Goal: Task Accomplishment & Management: Use online tool/utility

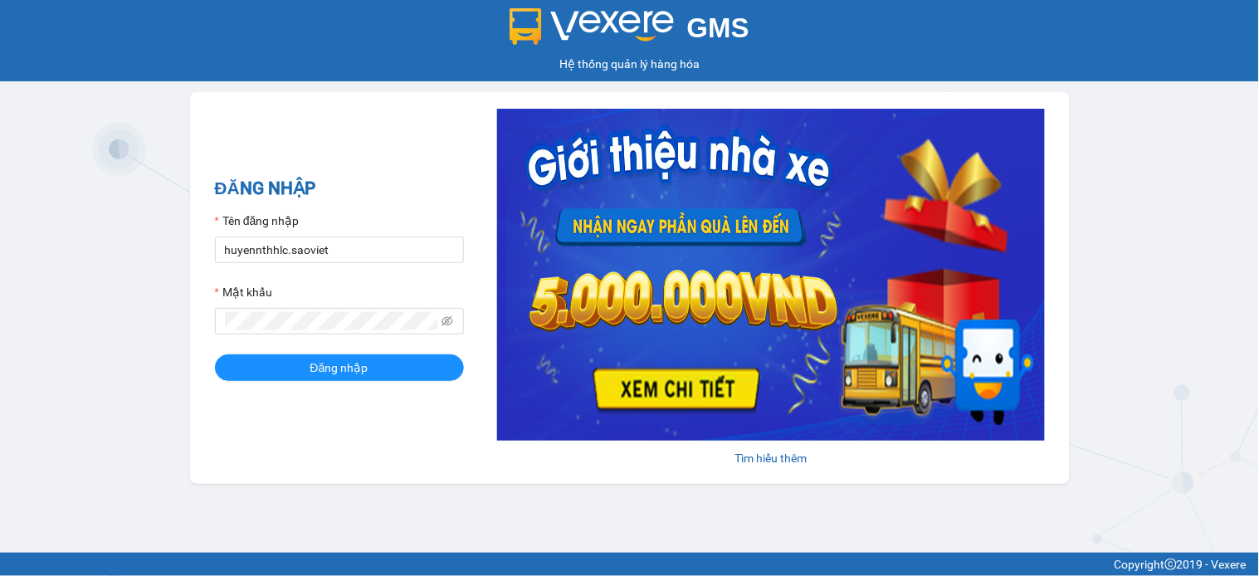
click at [327, 264] on form "Tên đăng nhập huyennthhlc.saoviet Mật khẩu Đăng nhập" at bounding box center [339, 296] width 249 height 169
click at [345, 247] on input "huyennthhlc.saoviet" at bounding box center [339, 250] width 249 height 27
click at [345, 251] on input "huyennthhlc.saoviet" at bounding box center [339, 250] width 249 height 27
click at [344, 253] on input "huyennthhlc.saoviet" at bounding box center [339, 250] width 249 height 27
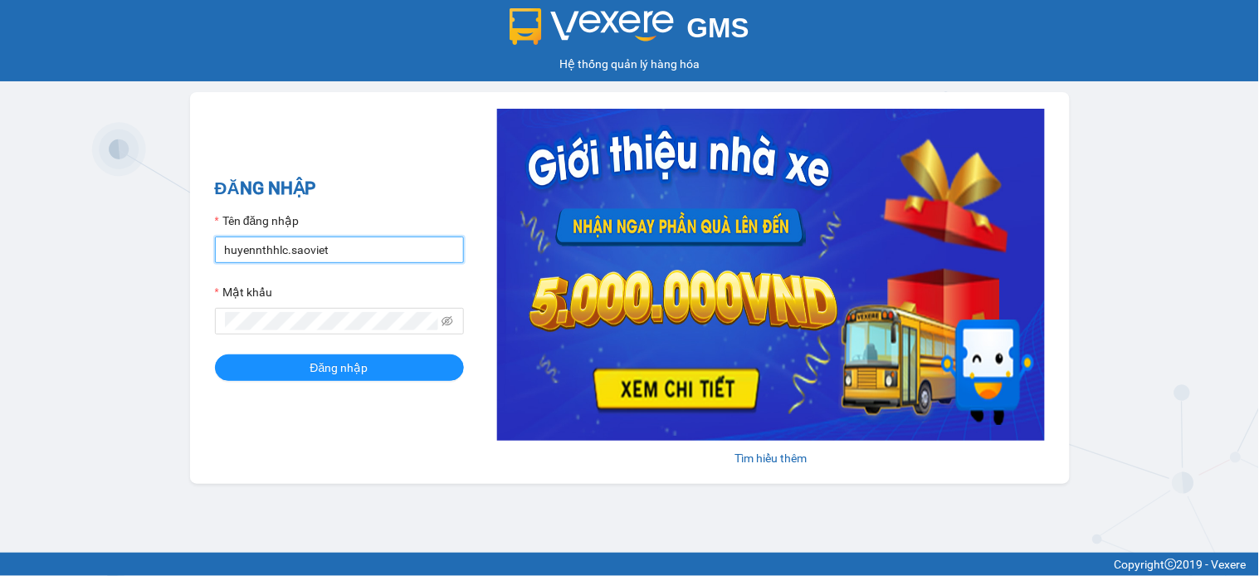
click at [343, 257] on input "huyennthhlc.saoviet" at bounding box center [339, 250] width 249 height 27
click at [343, 259] on input "huyennthhlc.saoviet" at bounding box center [339, 250] width 249 height 27
type input "bangnv.hhlc.saoviet"
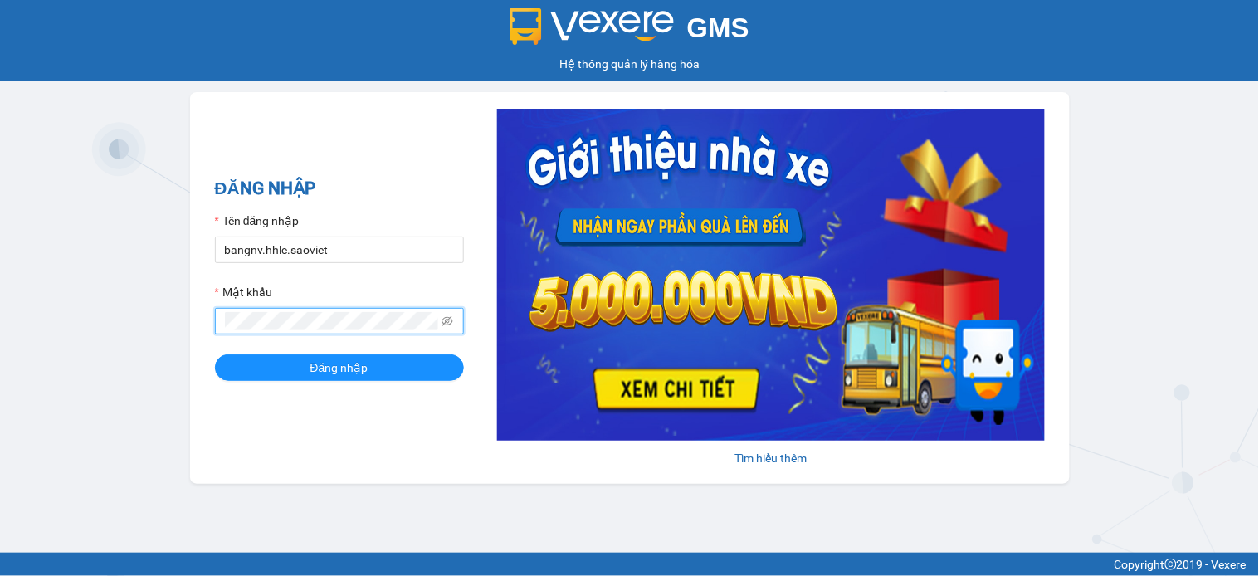
click at [215, 354] on button "Đăng nhập" at bounding box center [339, 367] width 249 height 27
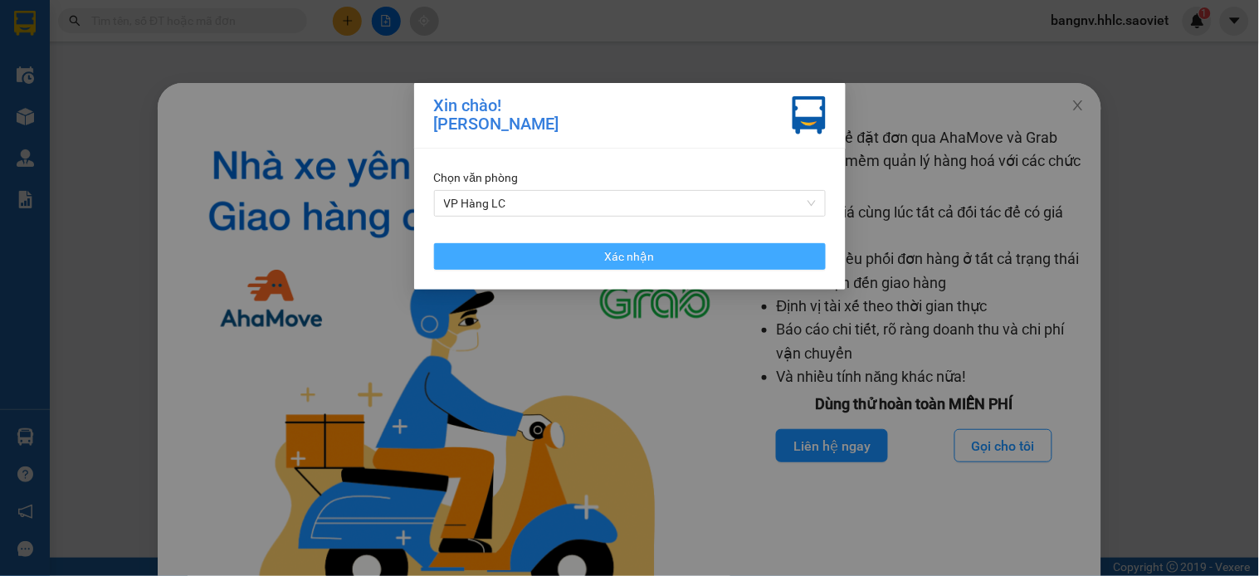
click at [725, 259] on button "Xác nhận" at bounding box center [630, 256] width 392 height 27
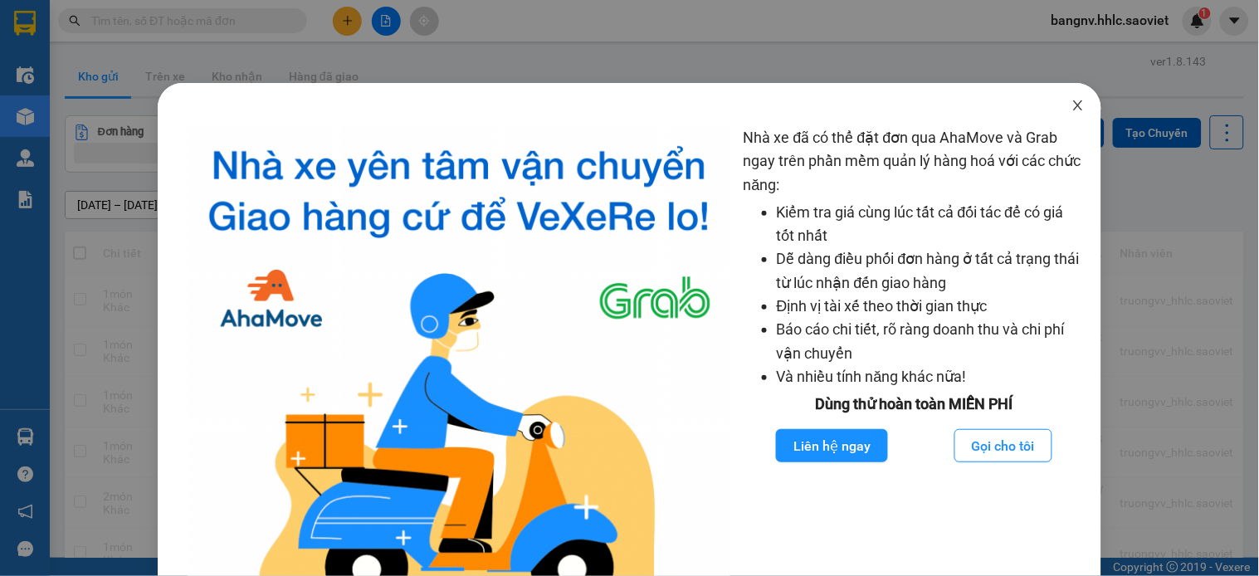
drag, startPoint x: 1064, startPoint y: 96, endPoint x: 1010, endPoint y: 113, distance: 56.5
click at [1063, 98] on span "Close" at bounding box center [1078, 106] width 46 height 46
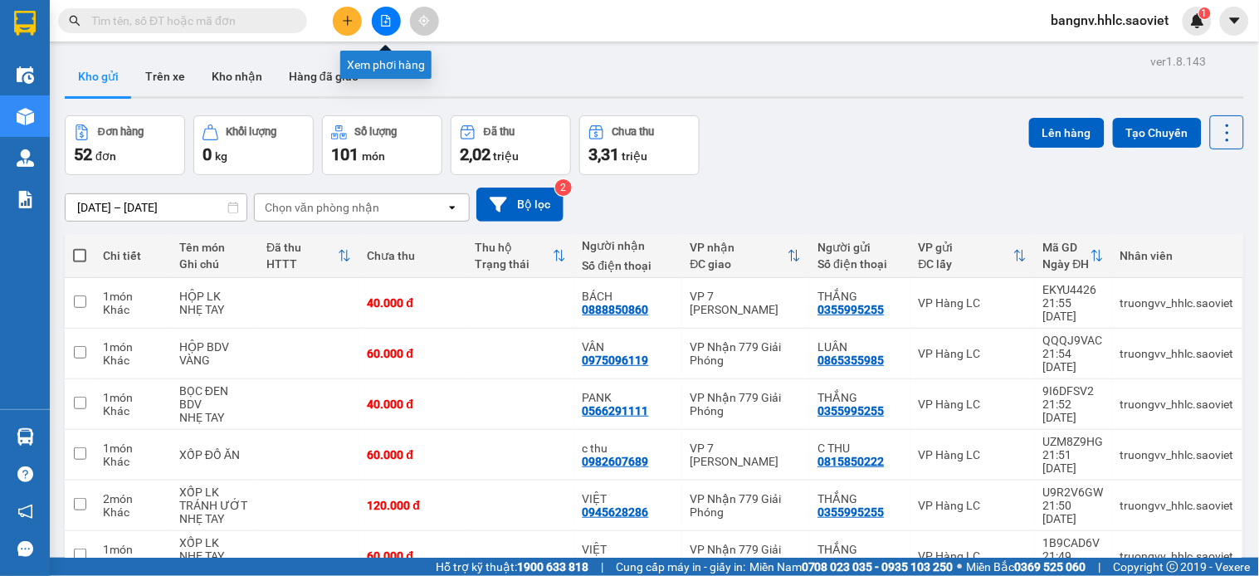
click at [384, 22] on icon "file-add" at bounding box center [386, 21] width 9 height 12
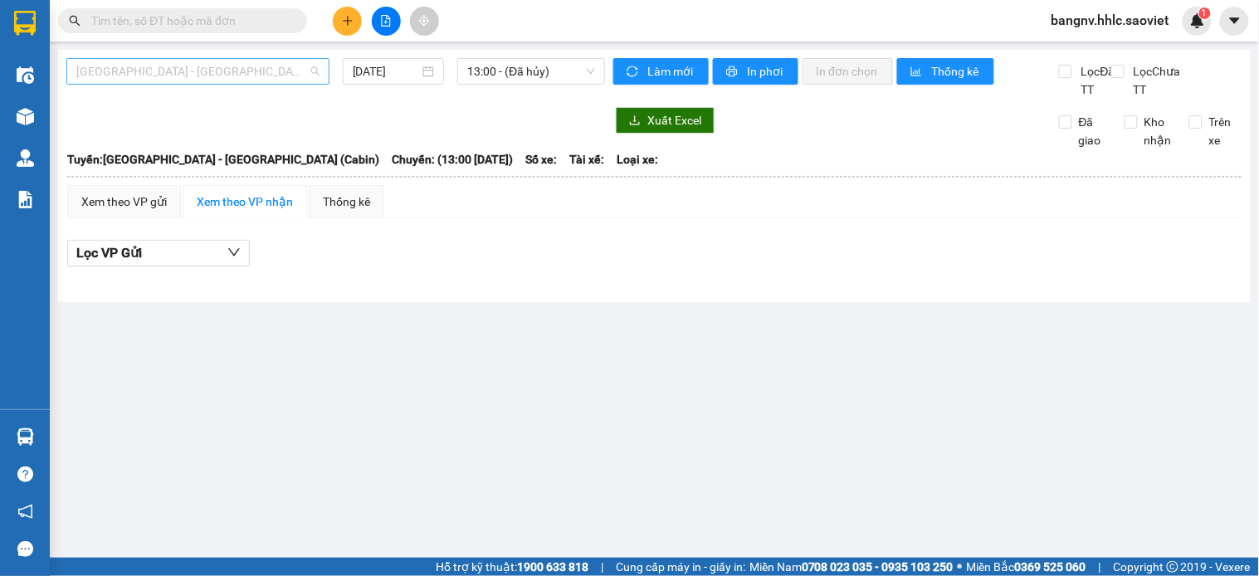
click at [208, 64] on span "[GEOGRAPHIC_DATA] - [GEOGRAPHIC_DATA] (Cabin)" at bounding box center [197, 71] width 243 height 25
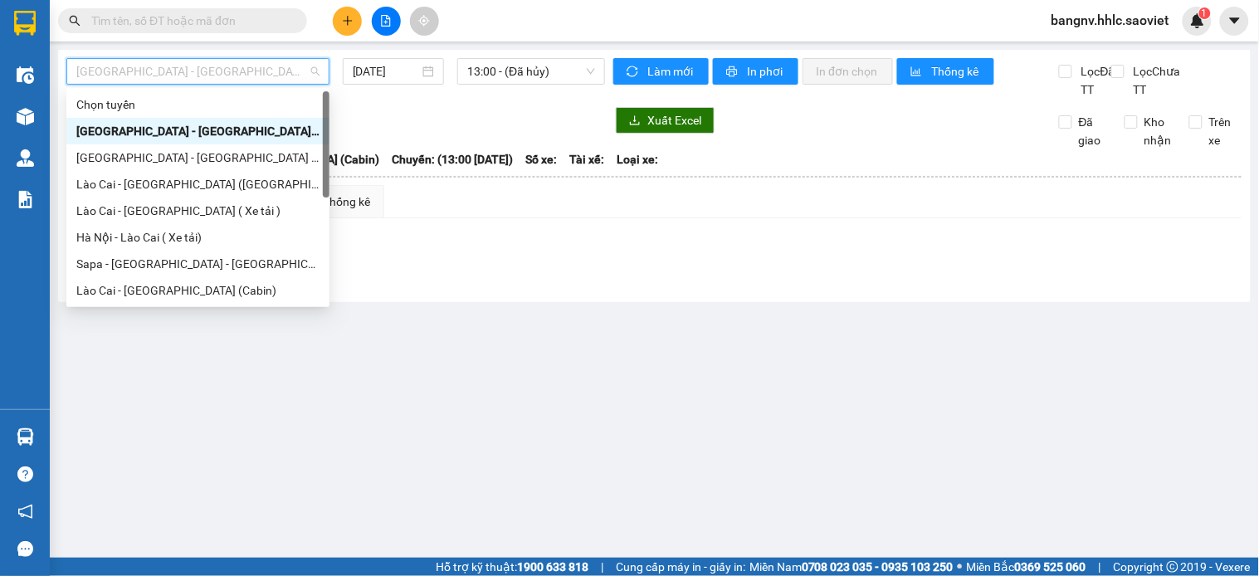
scroll to position [133, 0]
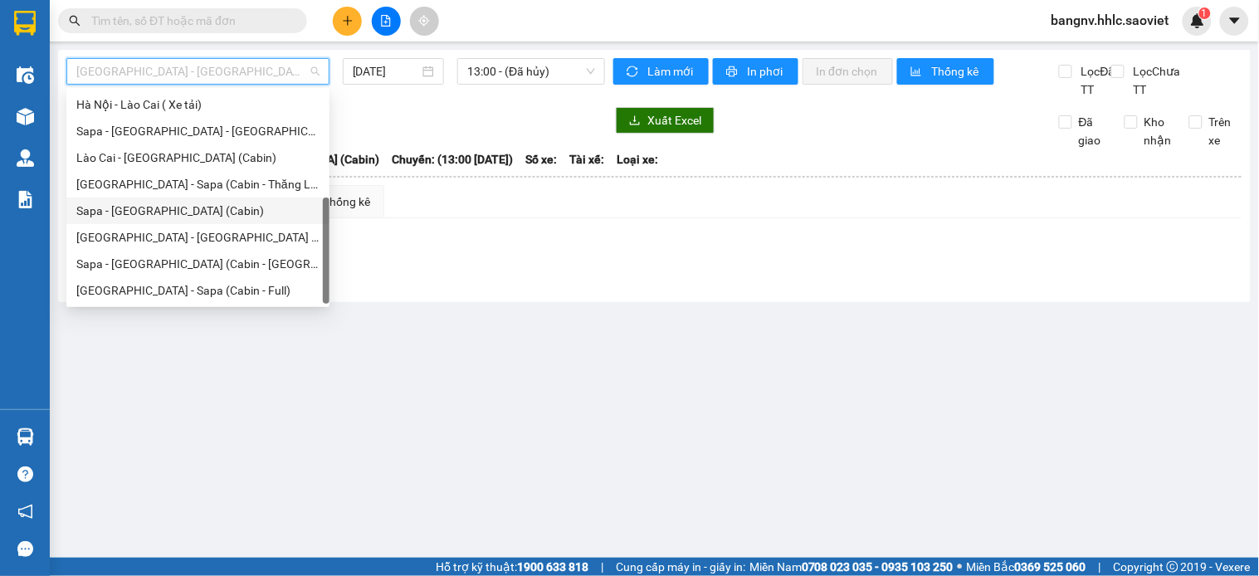
drag, startPoint x: 133, startPoint y: 205, endPoint x: 291, endPoint y: 142, distance: 169.9
click at [139, 202] on div "Sapa - [GEOGRAPHIC_DATA] (Cabin)" at bounding box center [197, 211] width 243 height 18
type input "[DATE]"
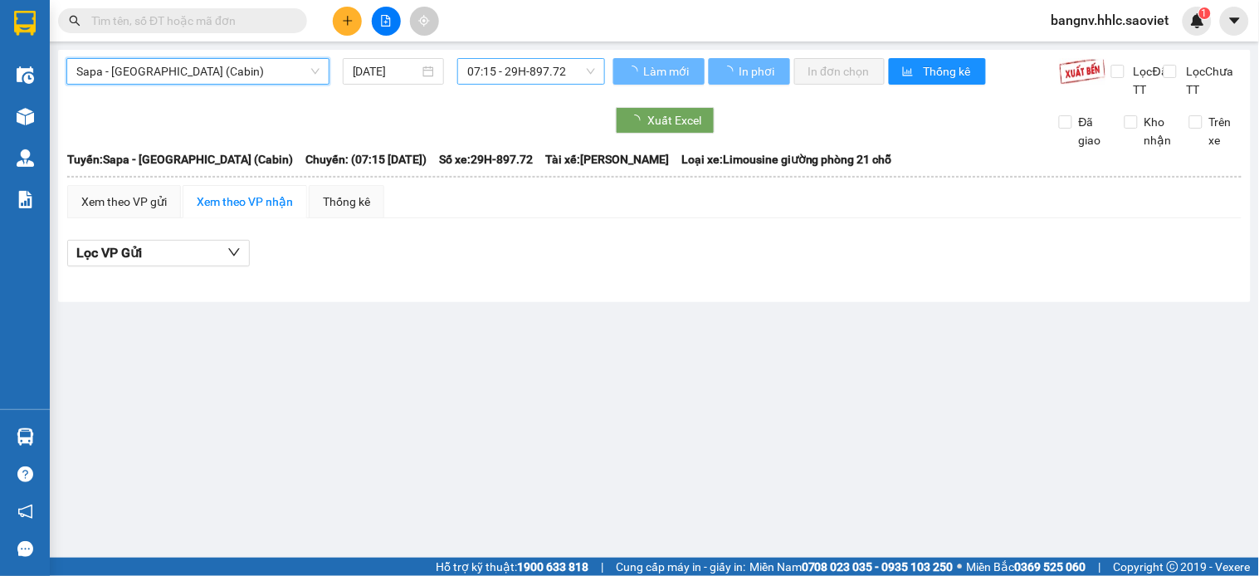
click at [472, 61] on div "07:15 - 29H-897.72" at bounding box center [531, 71] width 148 height 27
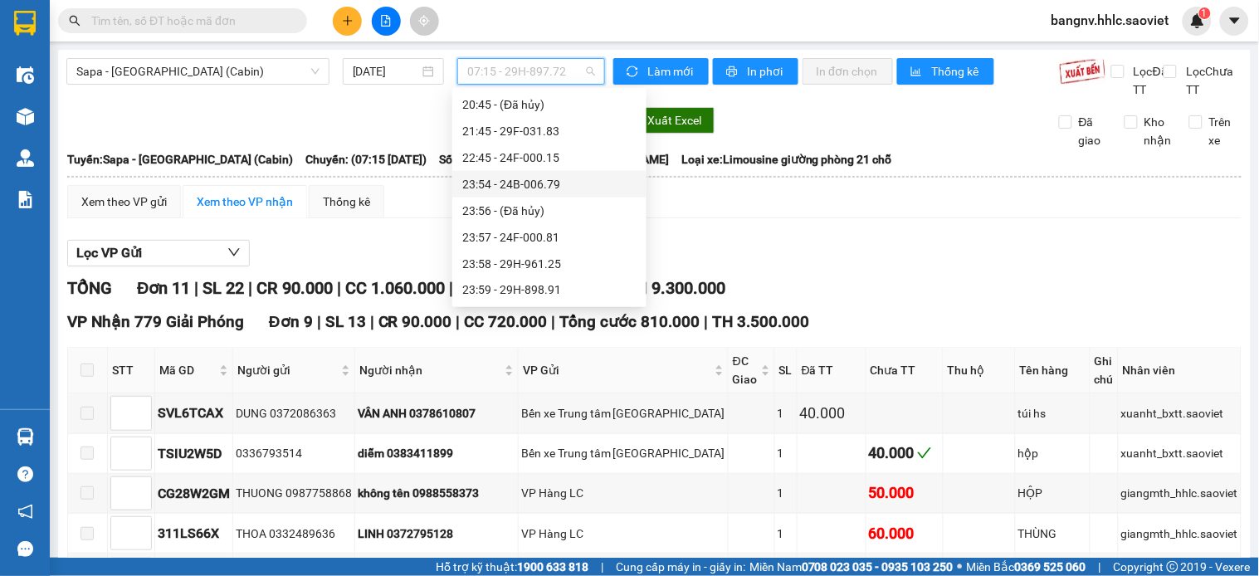
scroll to position [519, 0]
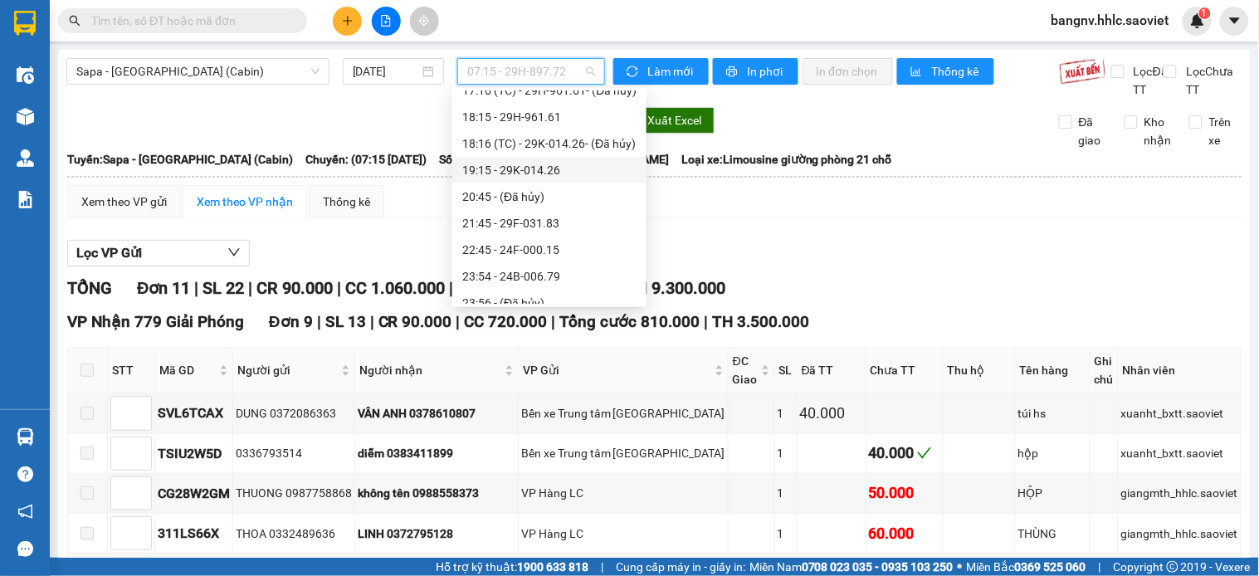
click at [505, 174] on div "19:15 - 29K-014.26" at bounding box center [549, 170] width 174 height 18
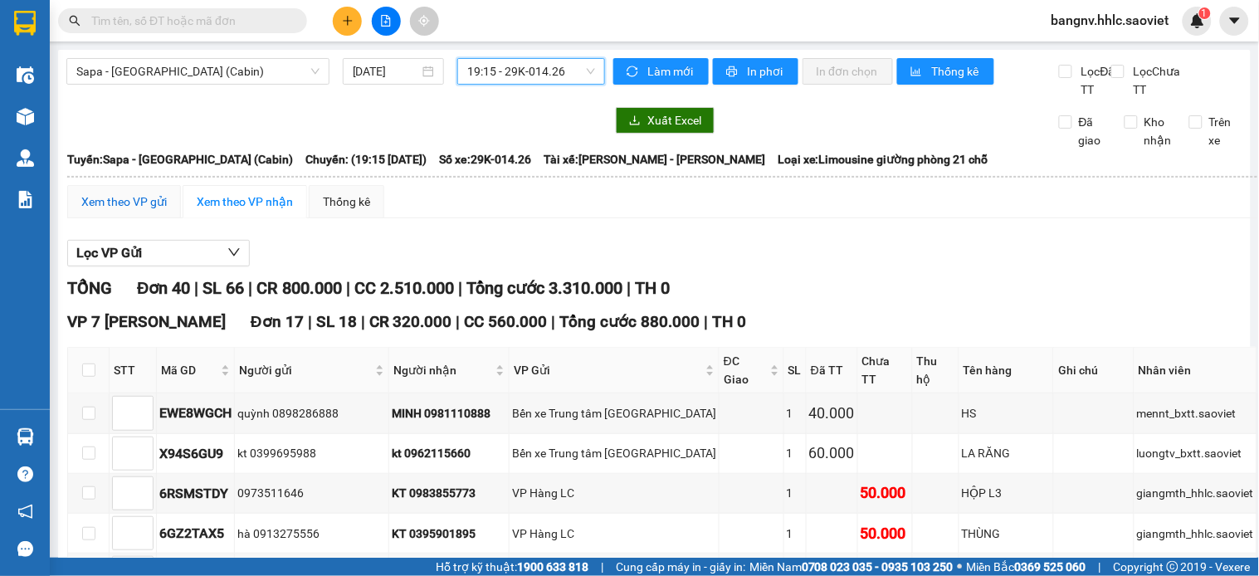
click at [154, 211] on div "Xem theo VP gửi" at bounding box center [124, 202] width 86 height 18
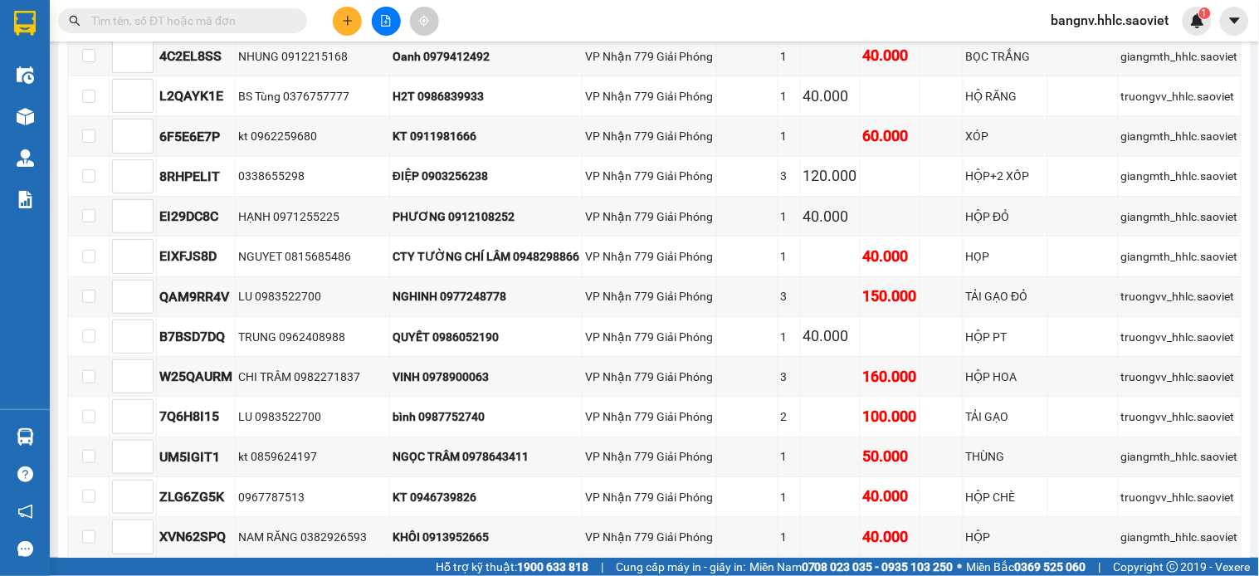
scroll to position [1660, 0]
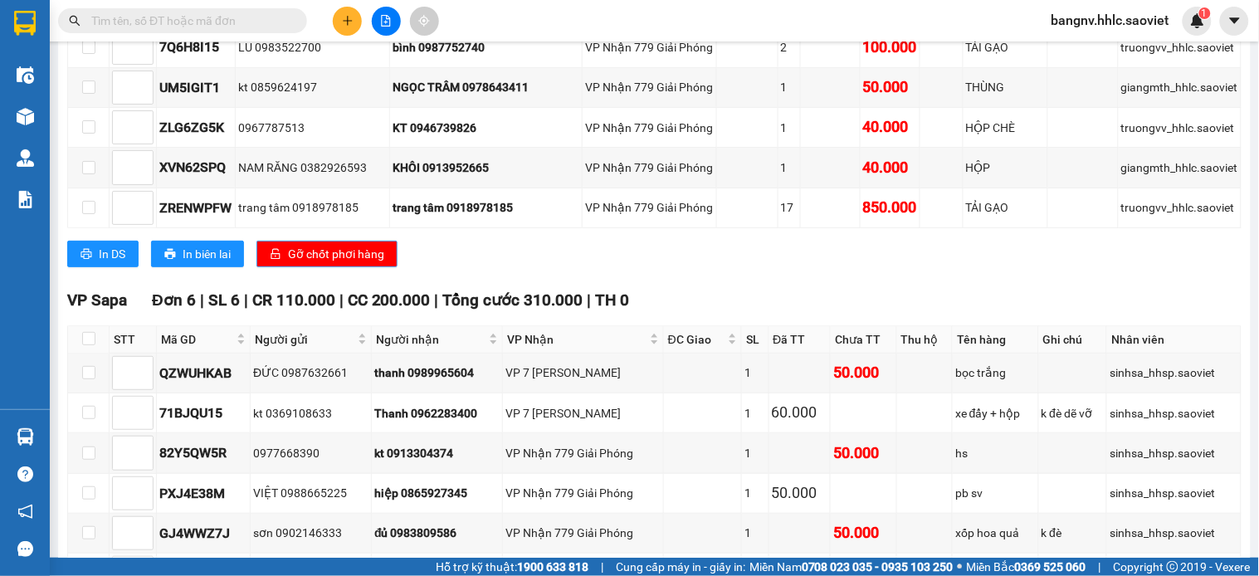
click at [334, 263] on span "Gỡ chốt phơi hàng" at bounding box center [336, 254] width 96 height 18
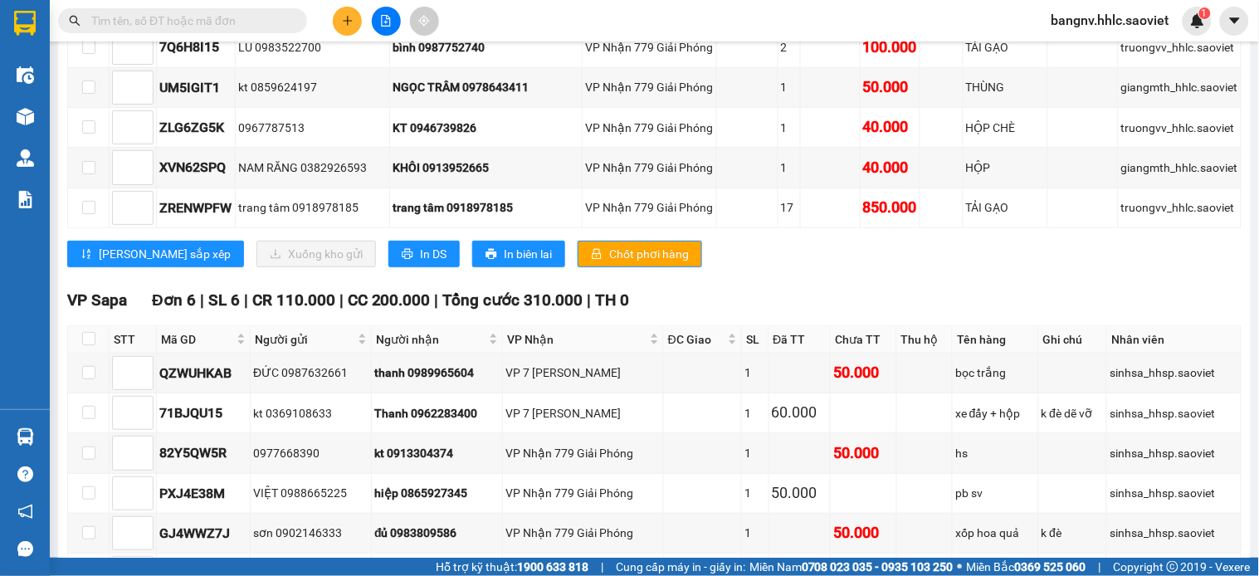
click at [1079, 26] on span "bangnv.hhlc.saoviet" at bounding box center [1111, 20] width 144 height 21
click at [819, 108] on td at bounding box center [831, 88] width 60 height 40
click at [609, 263] on span "Chốt phơi hàng" at bounding box center [649, 254] width 80 height 18
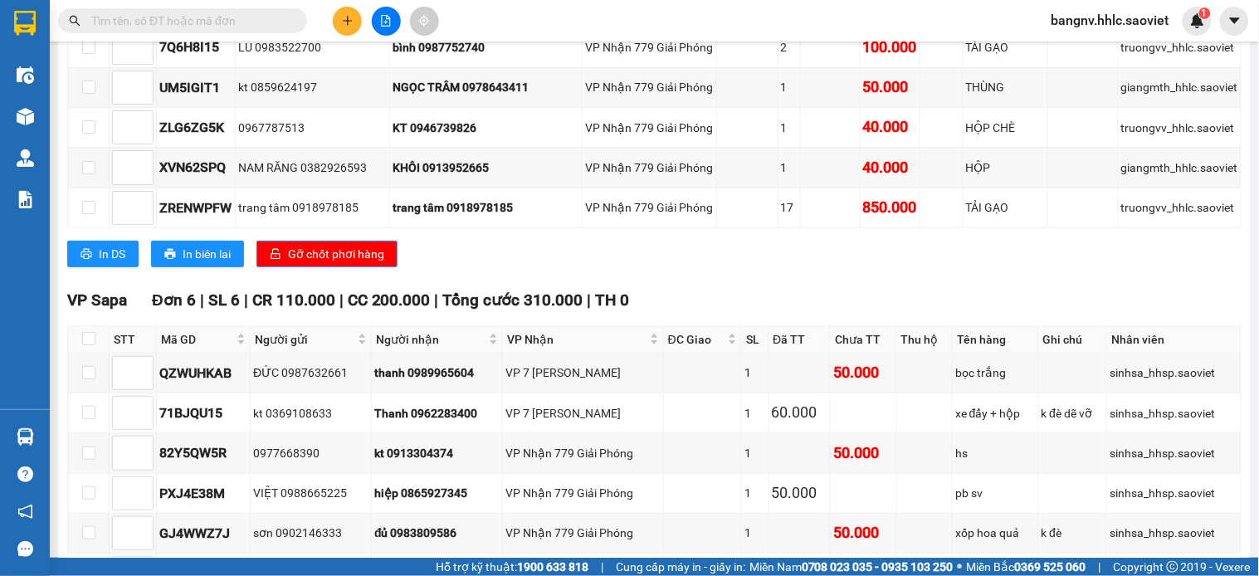
click at [1069, 12] on span "bangnv.hhlc.saoviet" at bounding box center [1111, 20] width 144 height 21
drag, startPoint x: 1083, startPoint y: 50, endPoint x: 1073, endPoint y: 50, distance: 10.0
click at [1081, 50] on span "Đăng xuất" at bounding box center [1119, 51] width 109 height 18
